Goal: Task Accomplishment & Management: Use online tool/utility

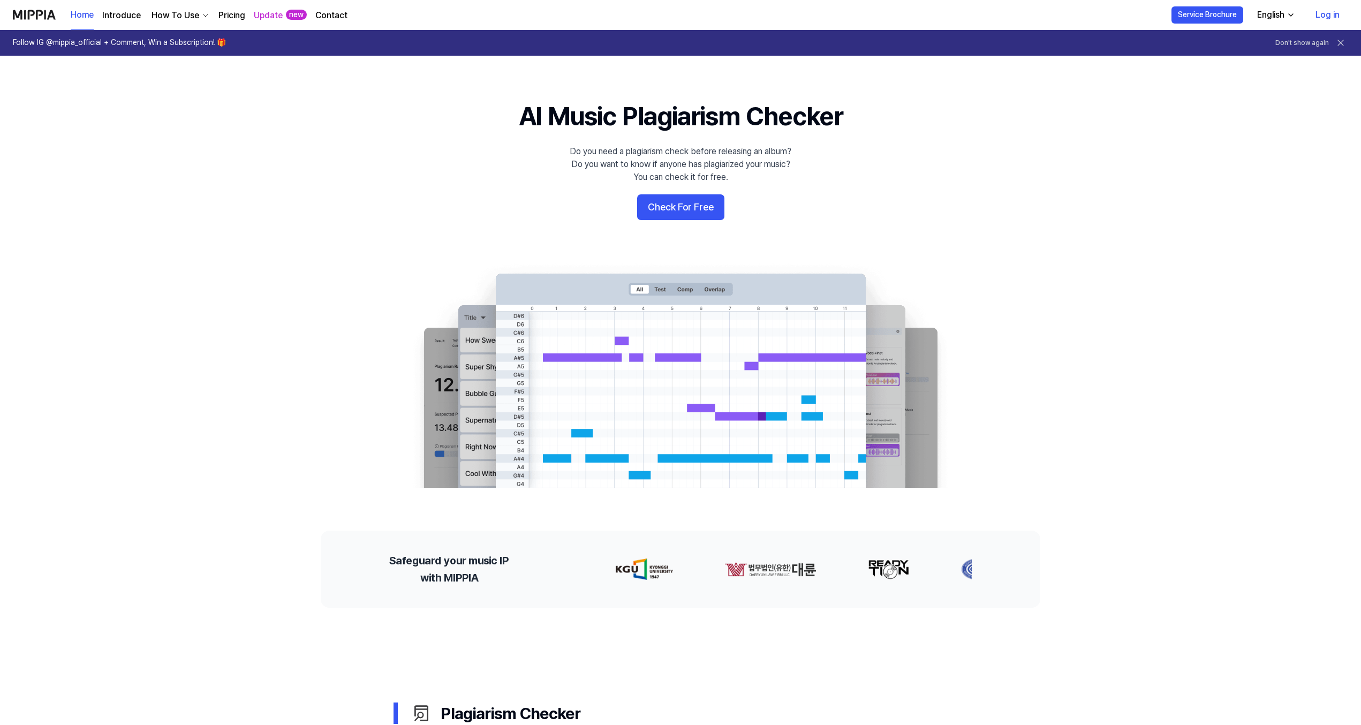
click at [1328, 9] on link "Log in" at bounding box center [1327, 15] width 41 height 30
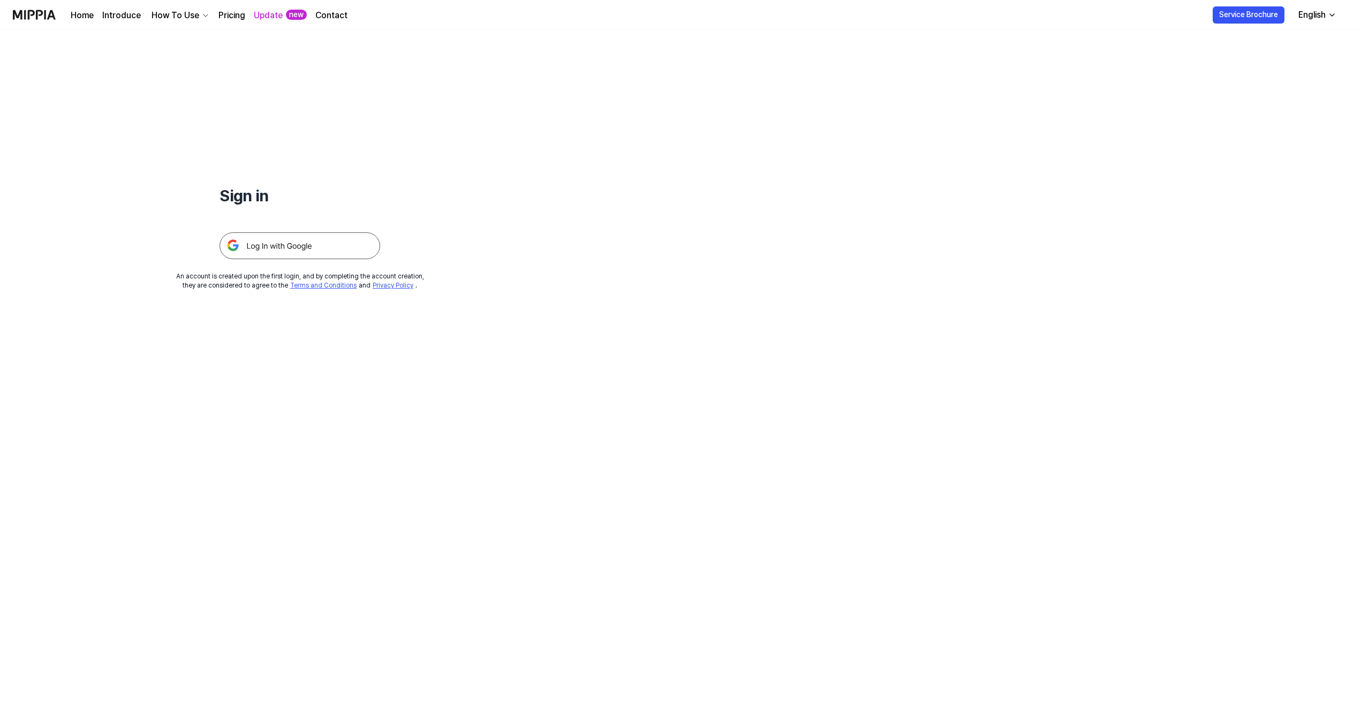
click at [315, 250] on img at bounding box center [300, 245] width 161 height 27
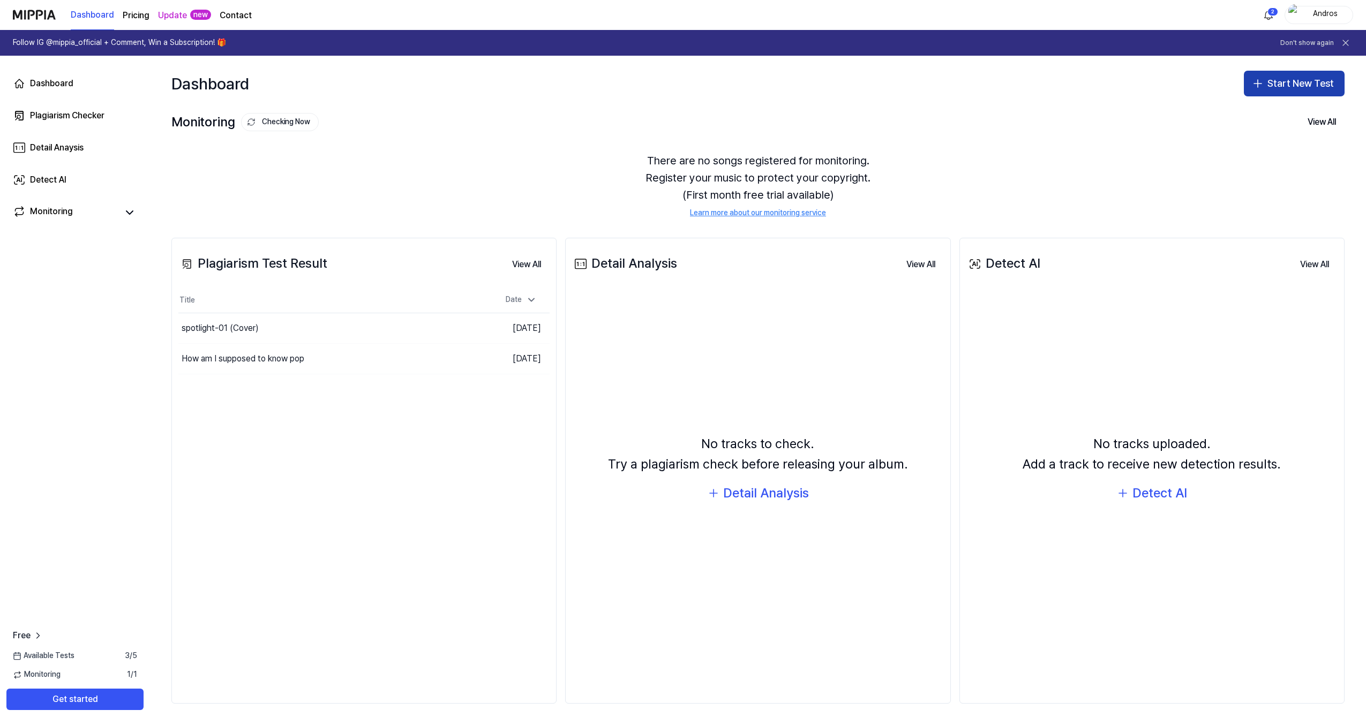
click at [1299, 85] on button "Start New Test" at bounding box center [1294, 84] width 101 height 26
click at [1248, 112] on div "Plagiarism test" at bounding box center [1268, 113] width 49 height 11
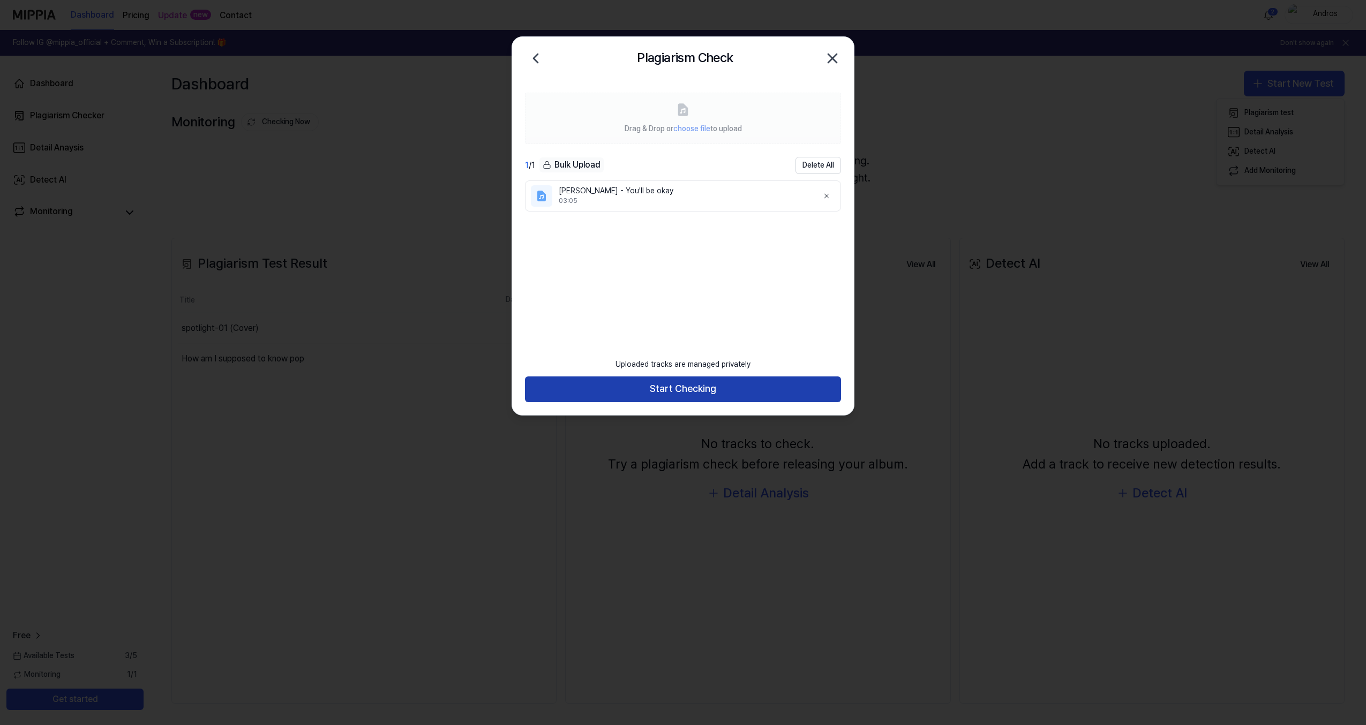
click at [704, 386] on button "Start Checking" at bounding box center [683, 390] width 316 height 26
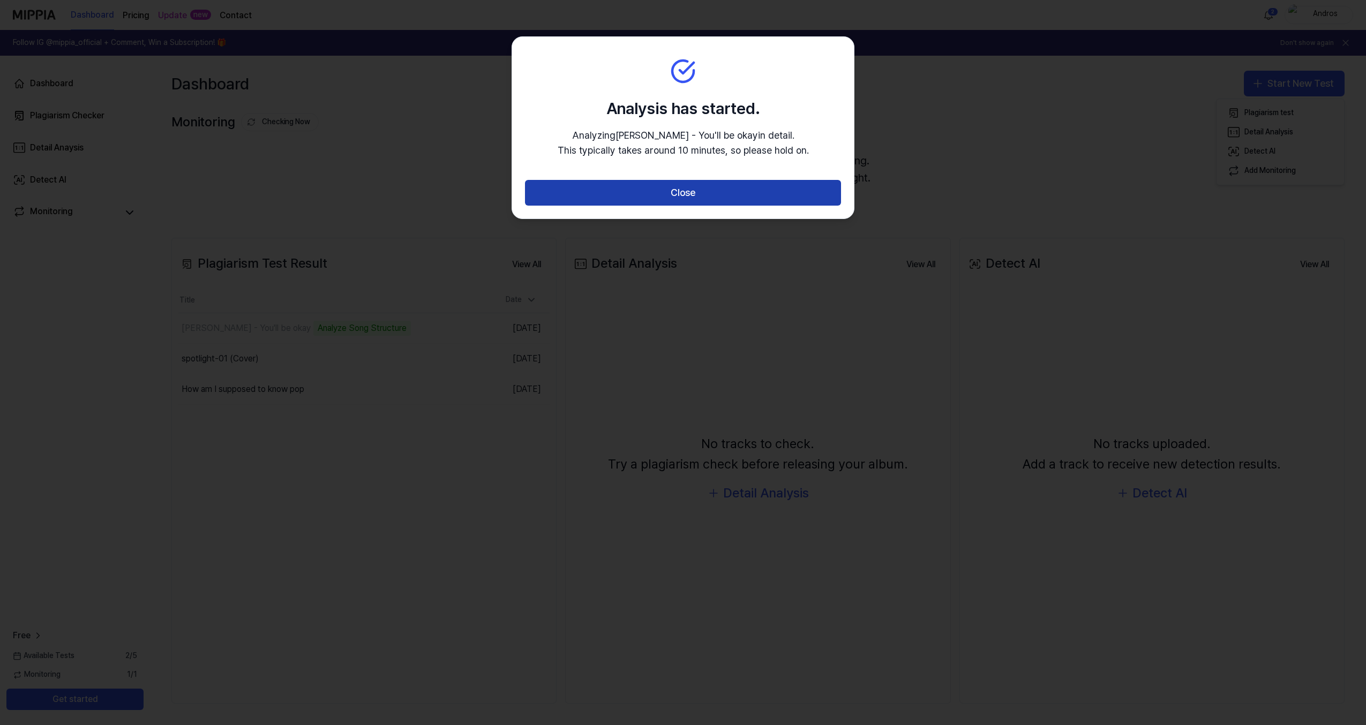
click at [700, 191] on button "Close" at bounding box center [683, 193] width 316 height 26
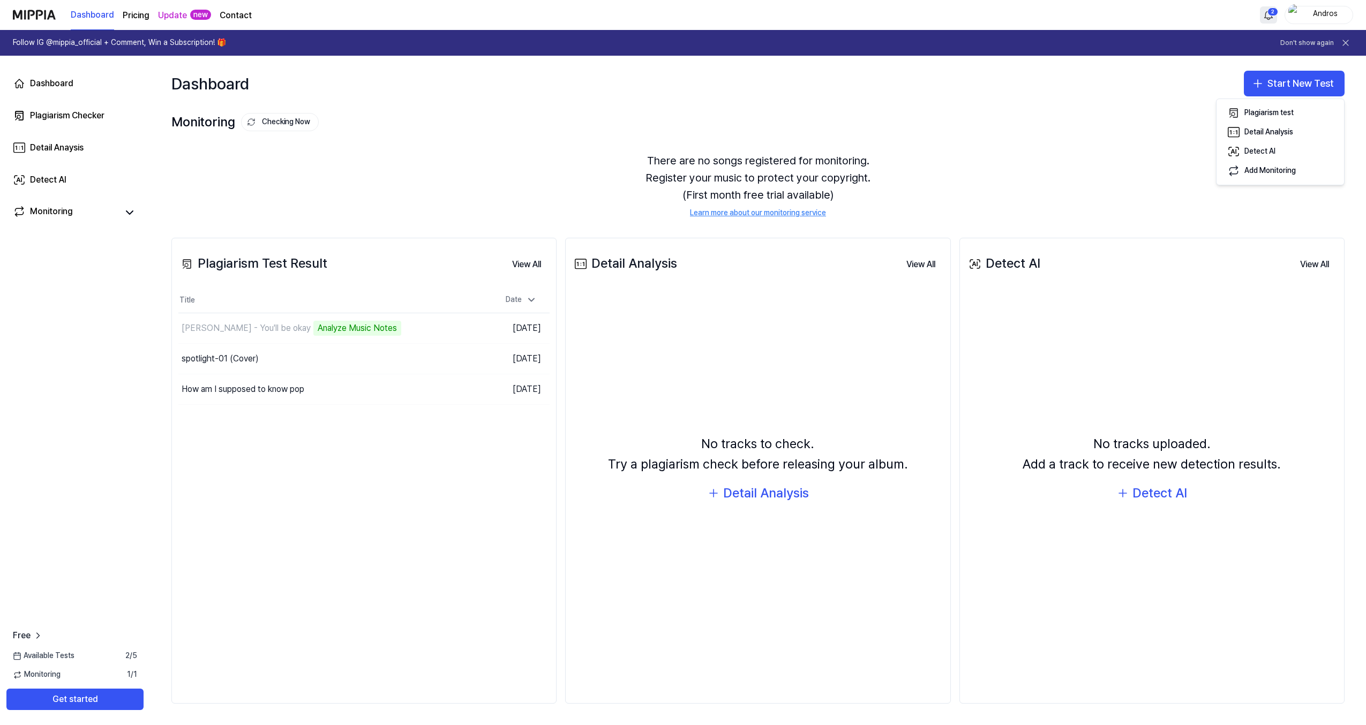
click at [1267, 17] on html "Dashboard Pricing Update new Contact 2 Andros Follow IG @mippia_official + Comm…" at bounding box center [683, 362] width 1366 height 725
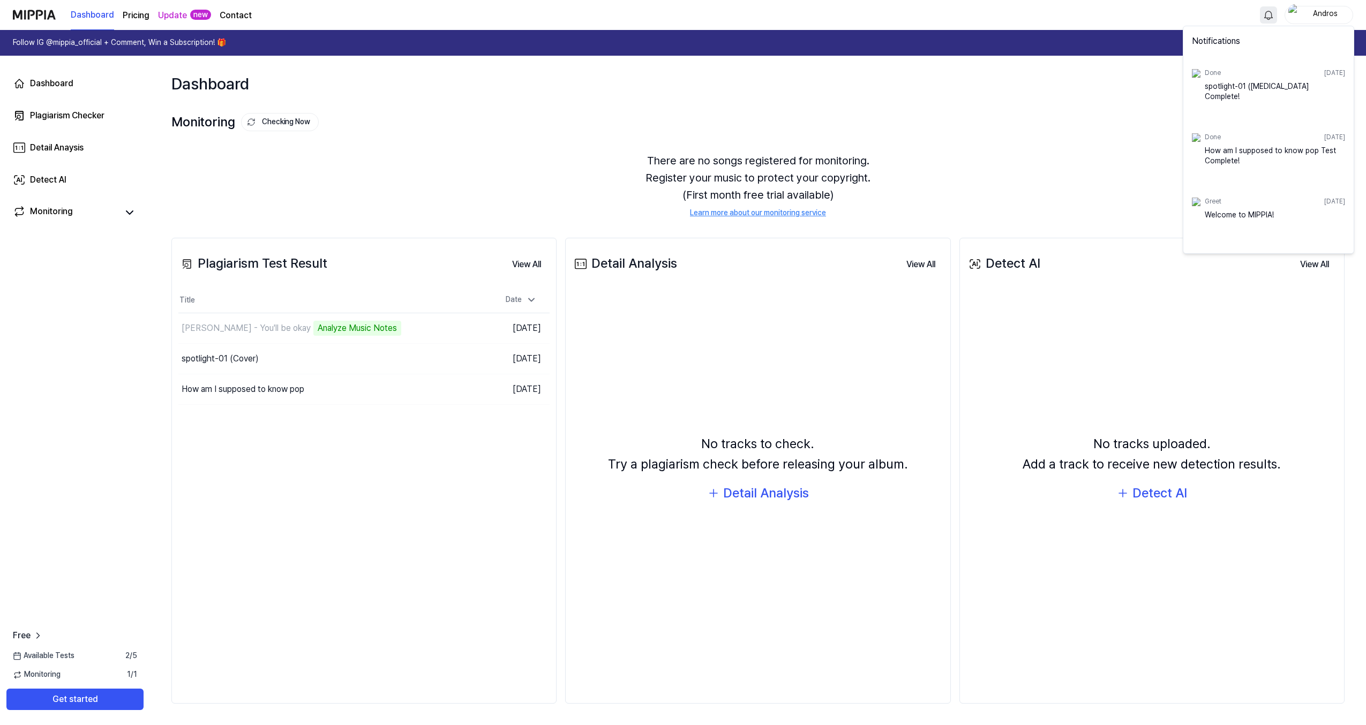
click at [1267, 17] on html "Dashboard Pricing Update new Contact Andros Follow IG @mippia_official + Commen…" at bounding box center [683, 362] width 1366 height 725
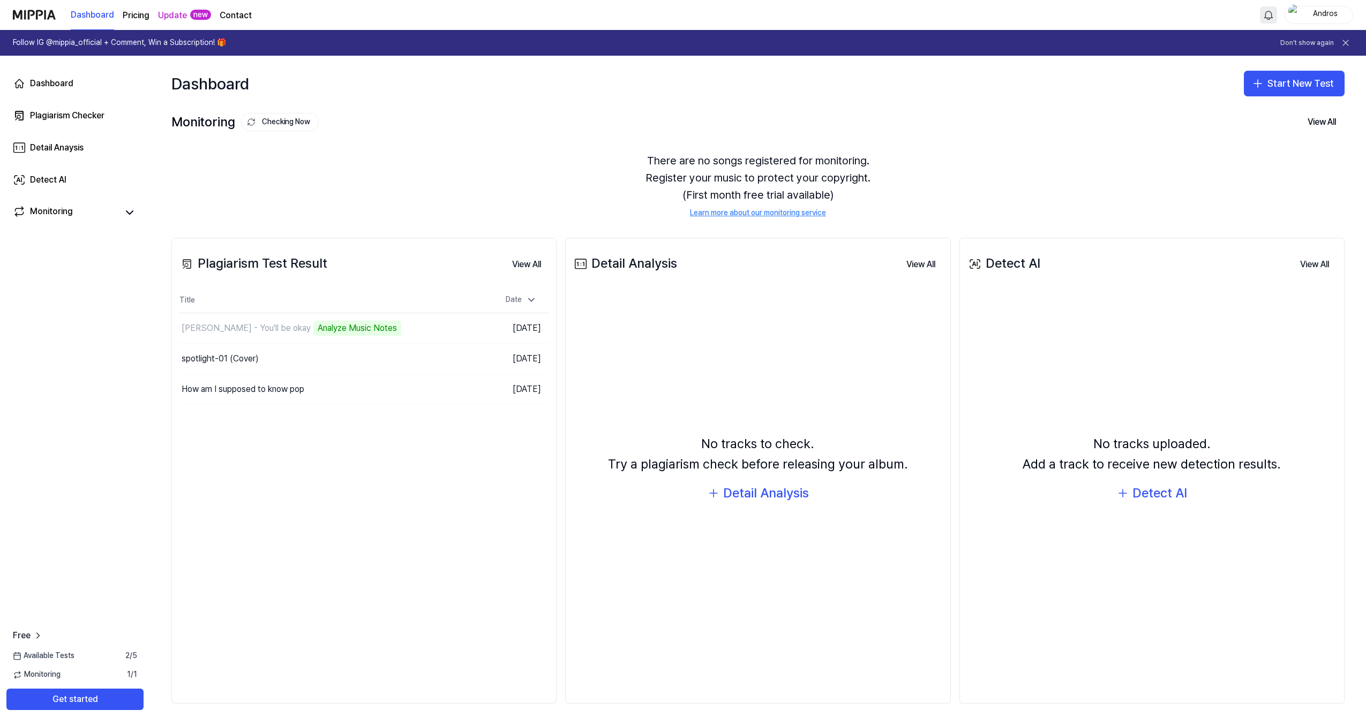
click at [181, 19] on link "Update" at bounding box center [172, 15] width 29 height 13
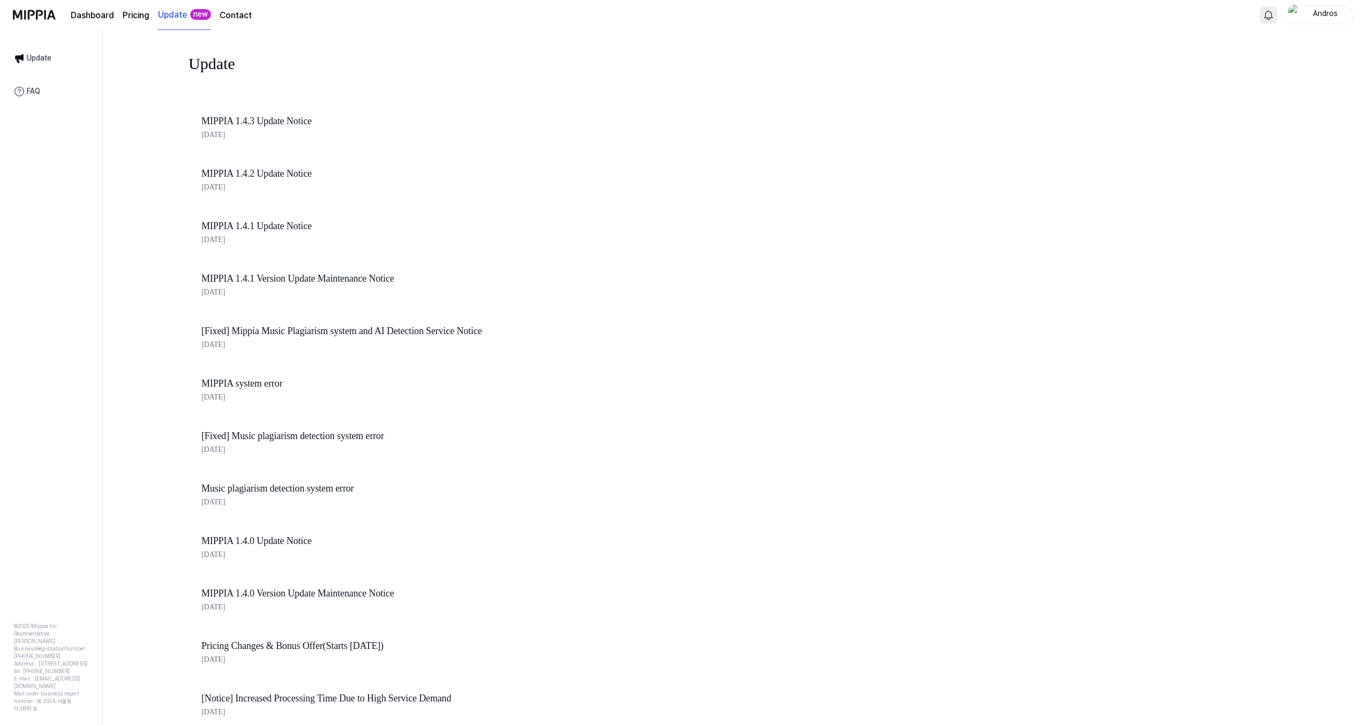
click at [144, 16] on page\) "Pricing" at bounding box center [136, 15] width 27 height 13
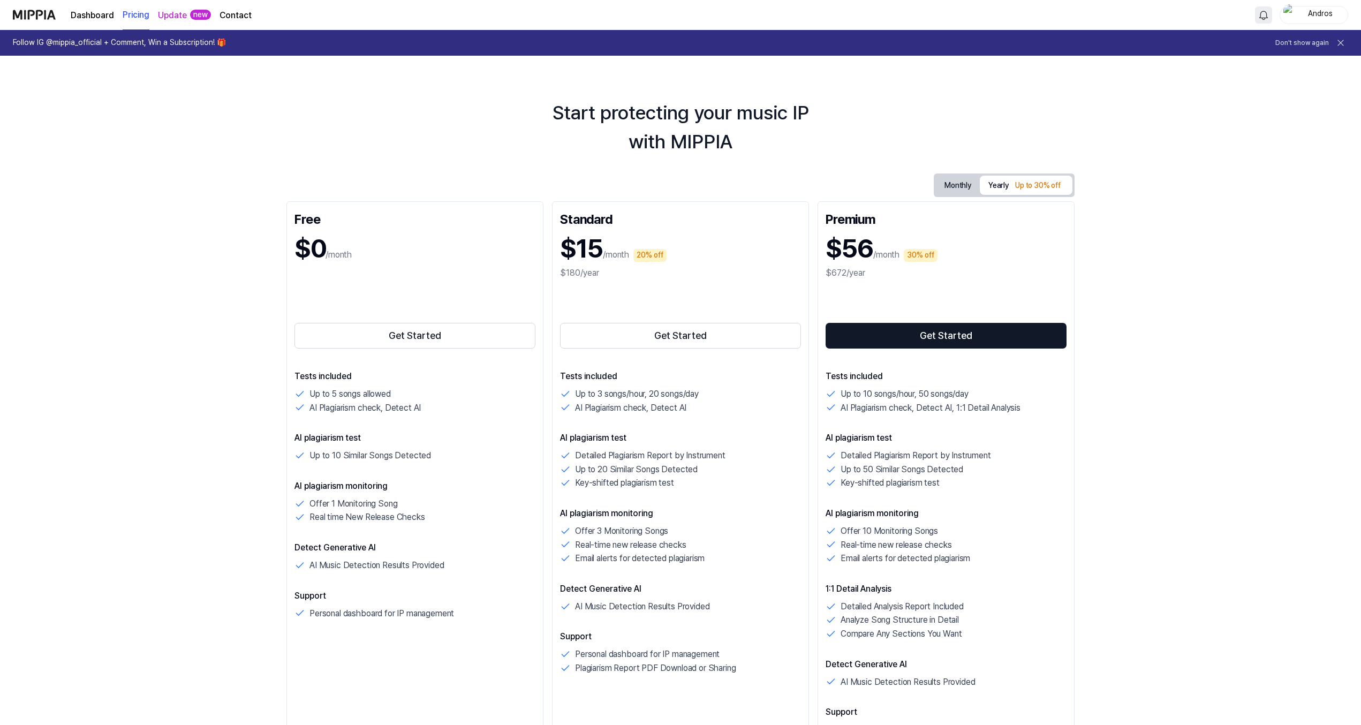
click at [103, 17] on link "Dashboard" at bounding box center [92, 15] width 43 height 13
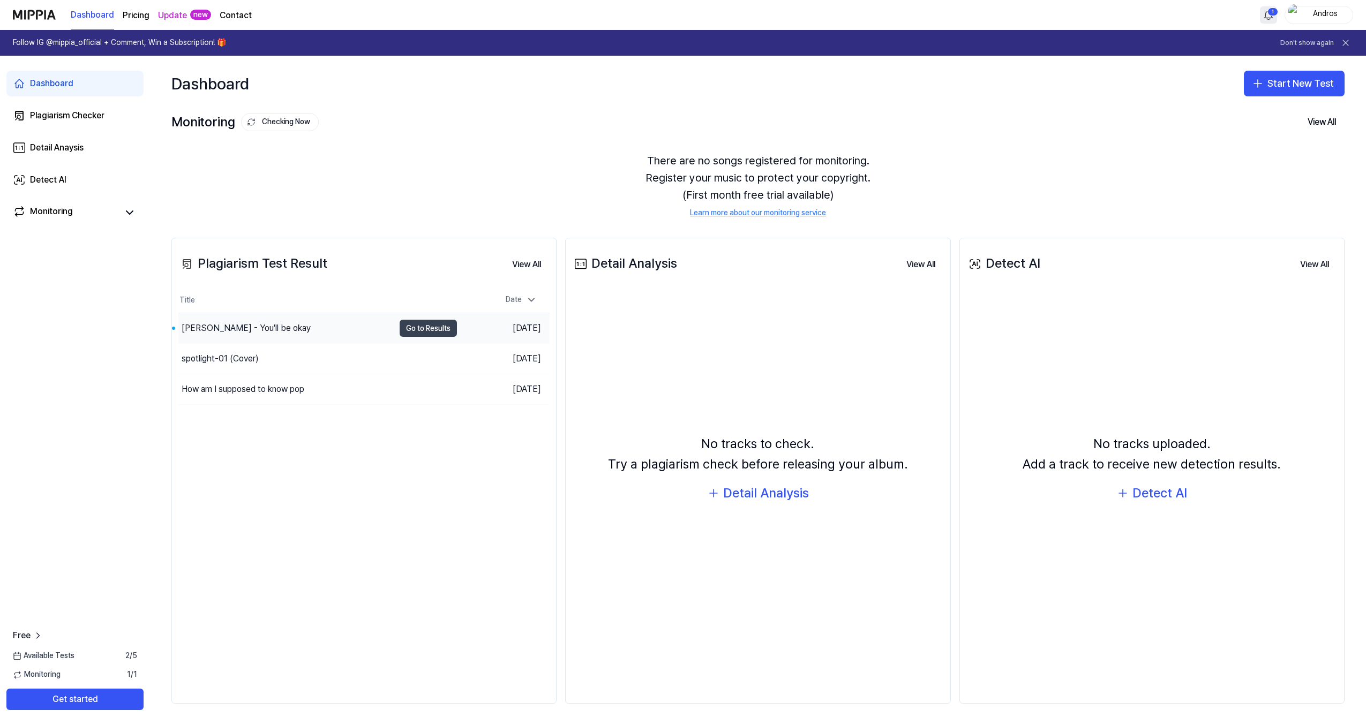
click at [409, 323] on button "Go to Results" at bounding box center [428, 328] width 57 height 17
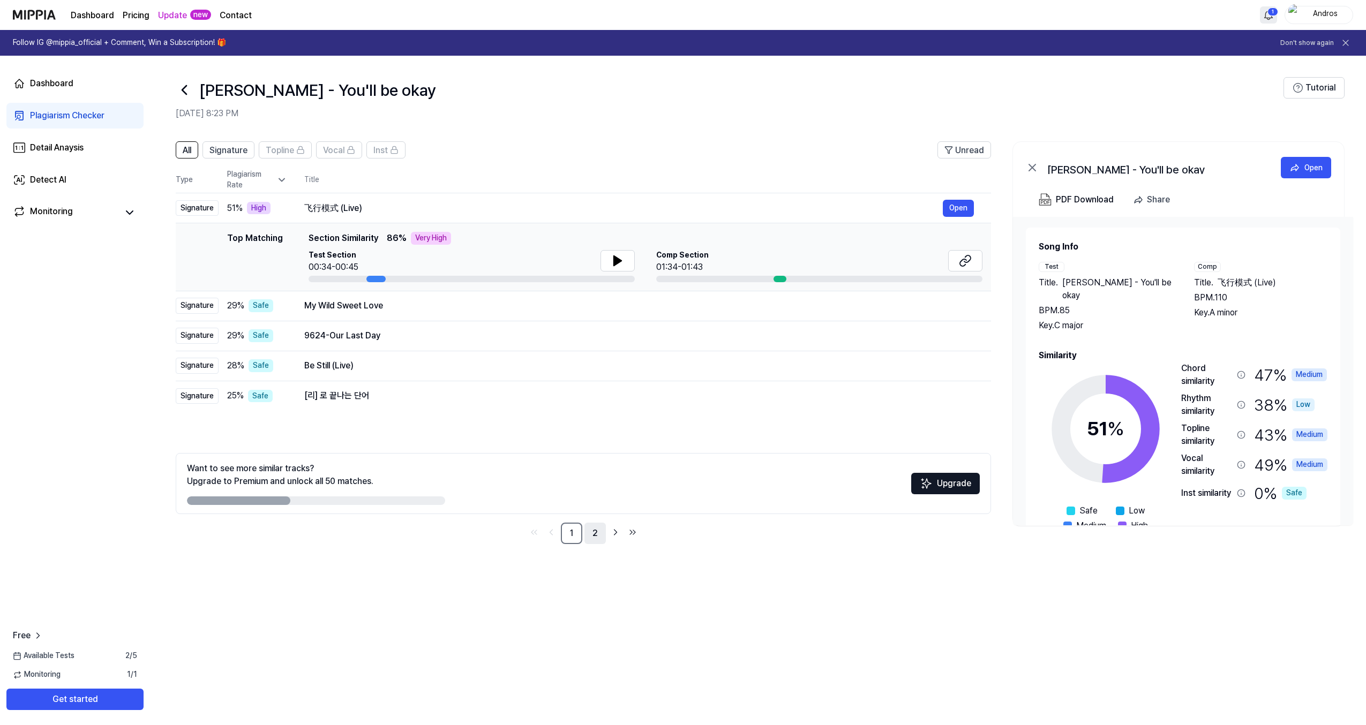
click at [596, 537] on link "2" at bounding box center [594, 533] width 21 height 21
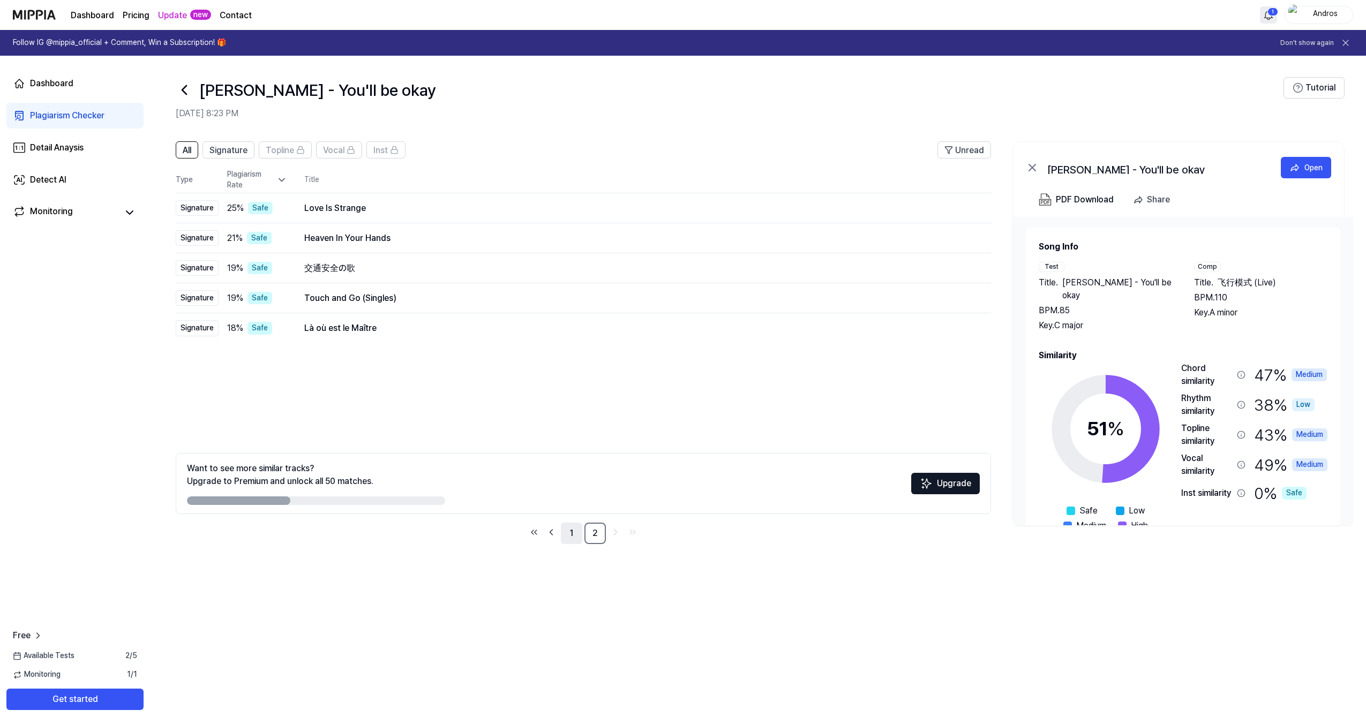
click at [572, 535] on link "1" at bounding box center [571, 533] width 21 height 21
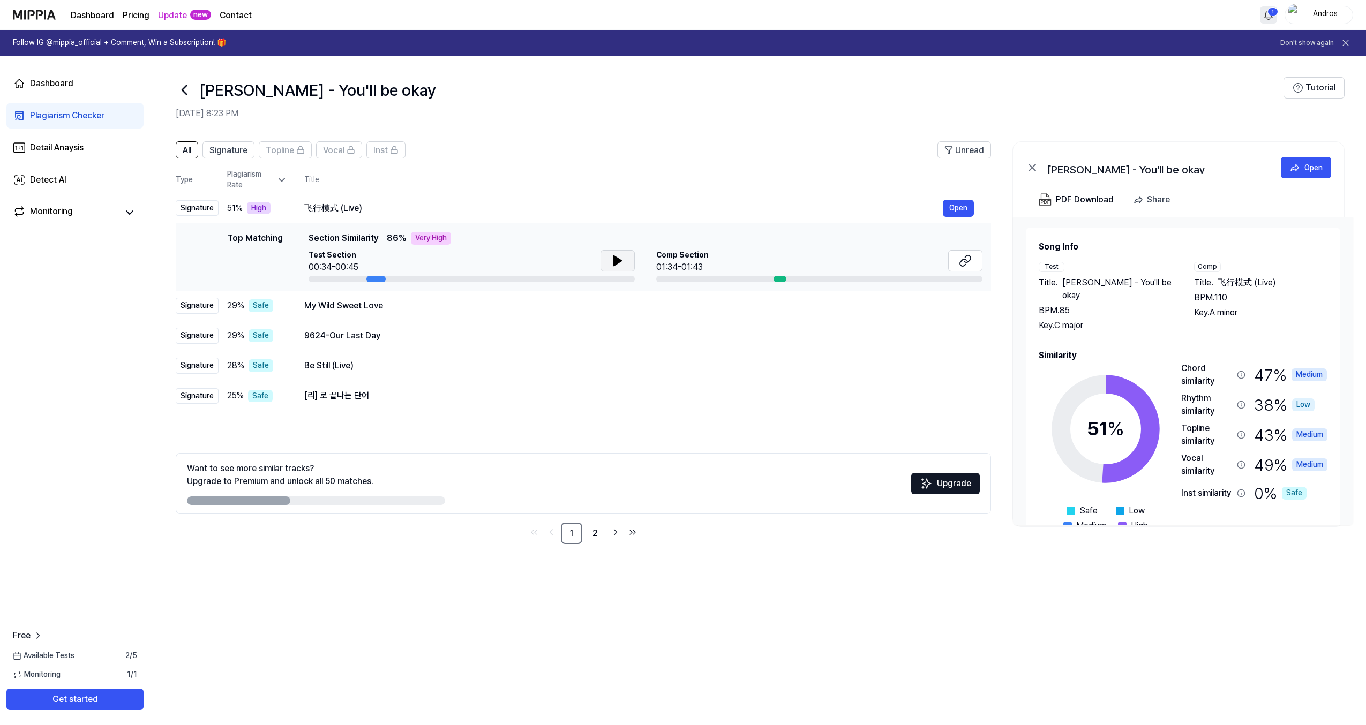
click at [621, 257] on icon at bounding box center [617, 260] width 13 height 13
click at [959, 258] on icon at bounding box center [965, 260] width 13 height 13
click at [615, 258] on icon at bounding box center [617, 261] width 7 height 10
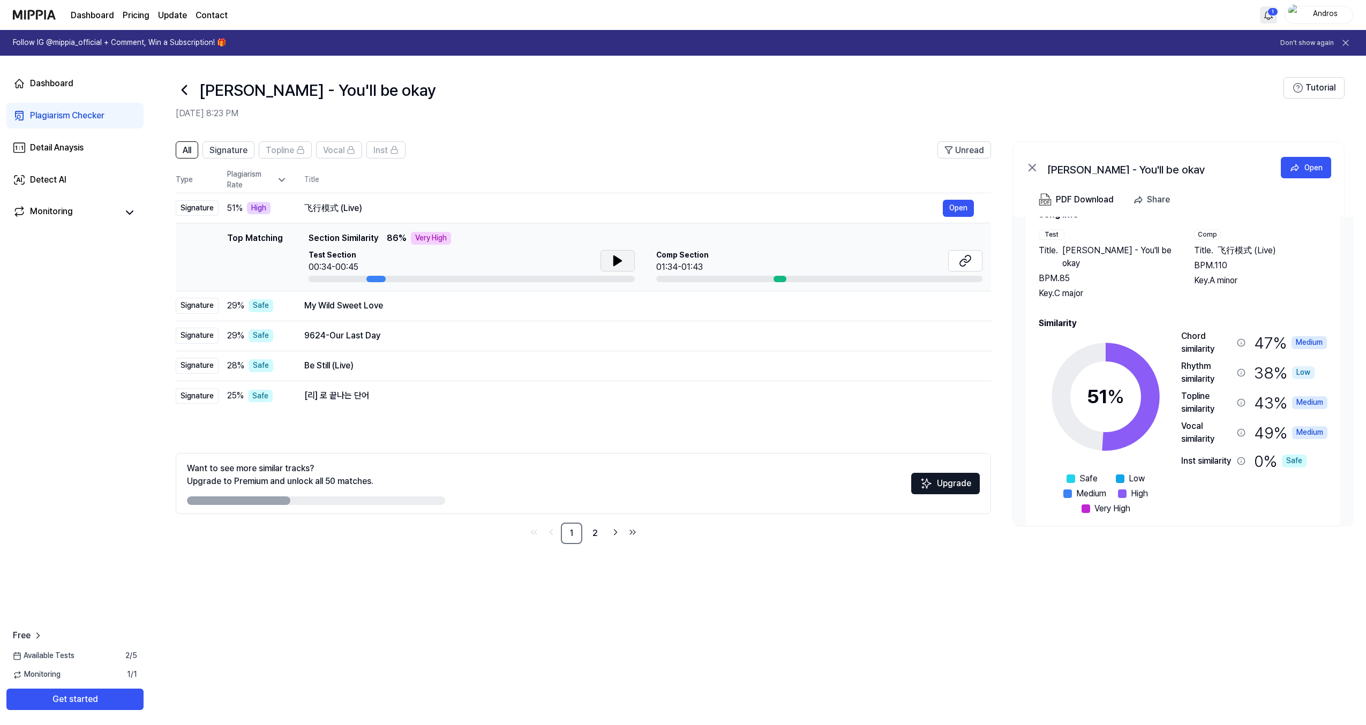
scroll to position [33, 0]
